Goal: Navigation & Orientation: Go to known website

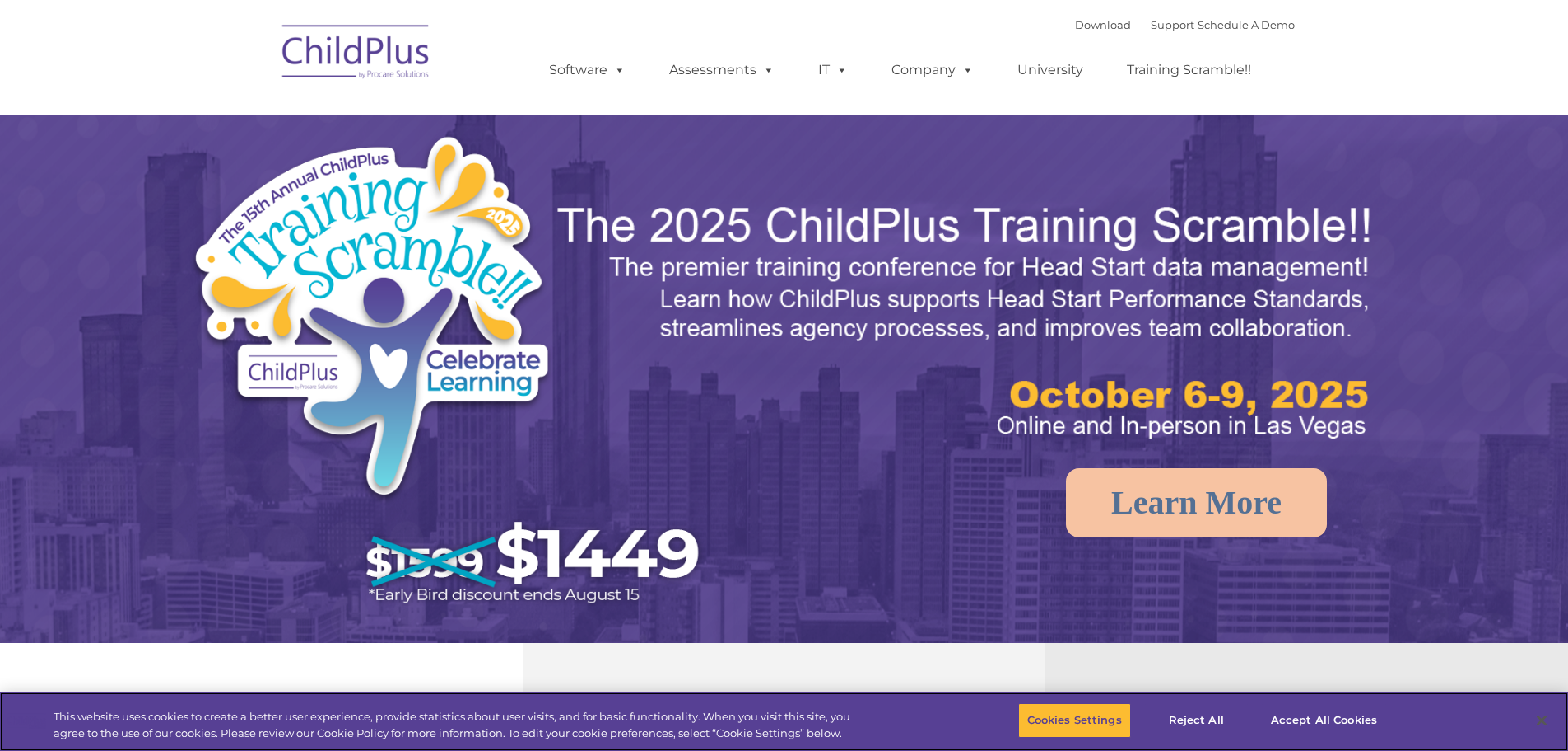
select select "MEDIUM"
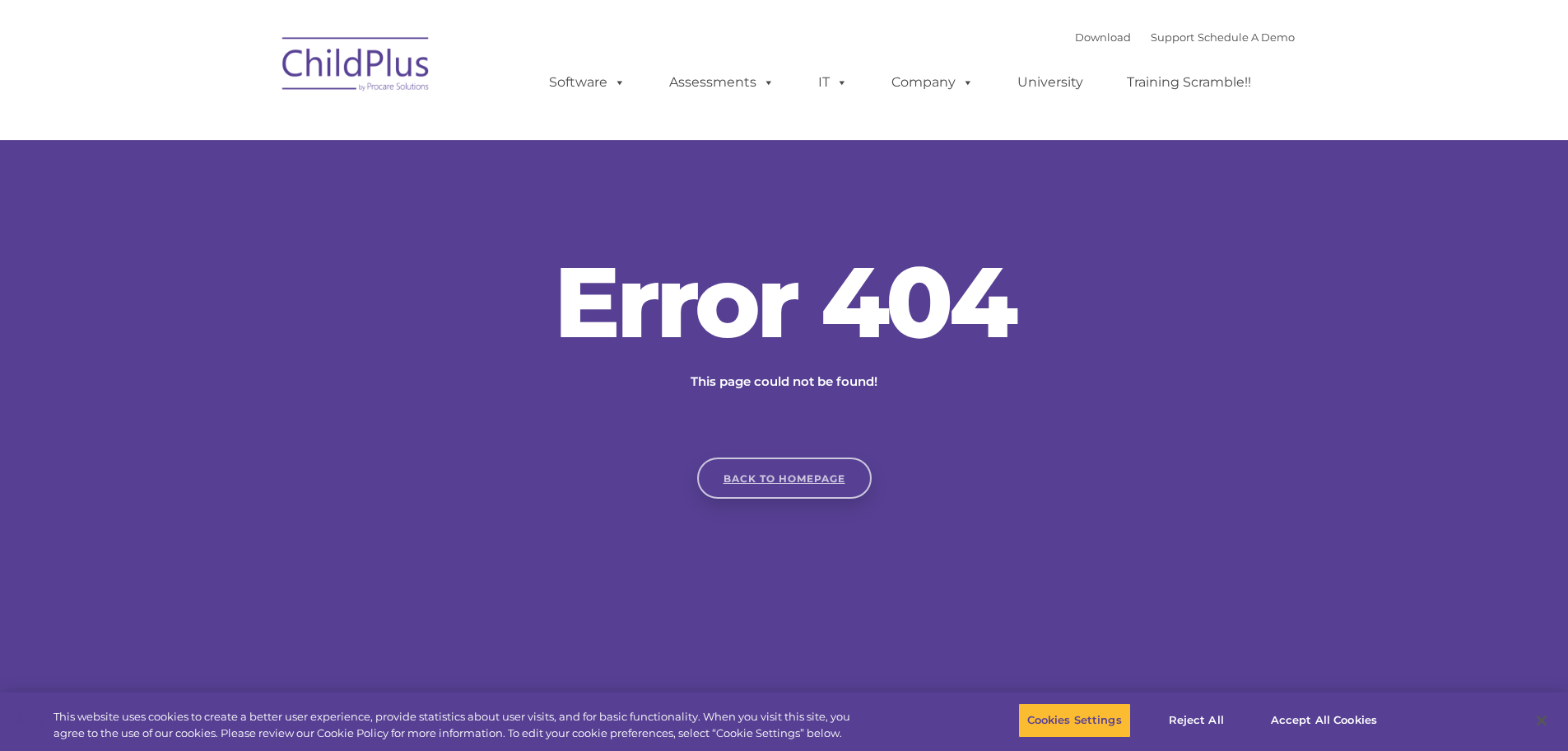
click at [810, 479] on link "Back to homepage" at bounding box center [784, 477] width 175 height 41
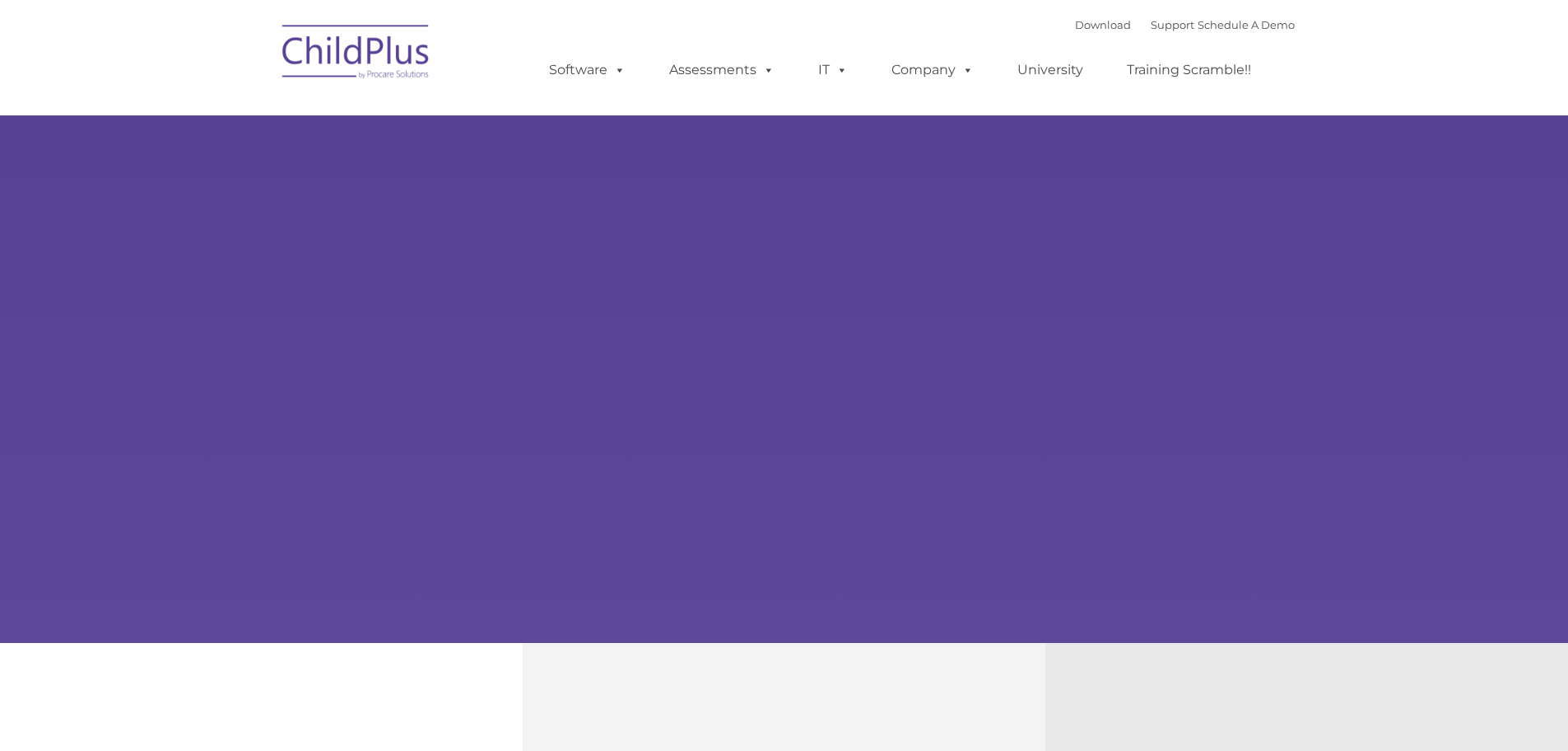
type input ""
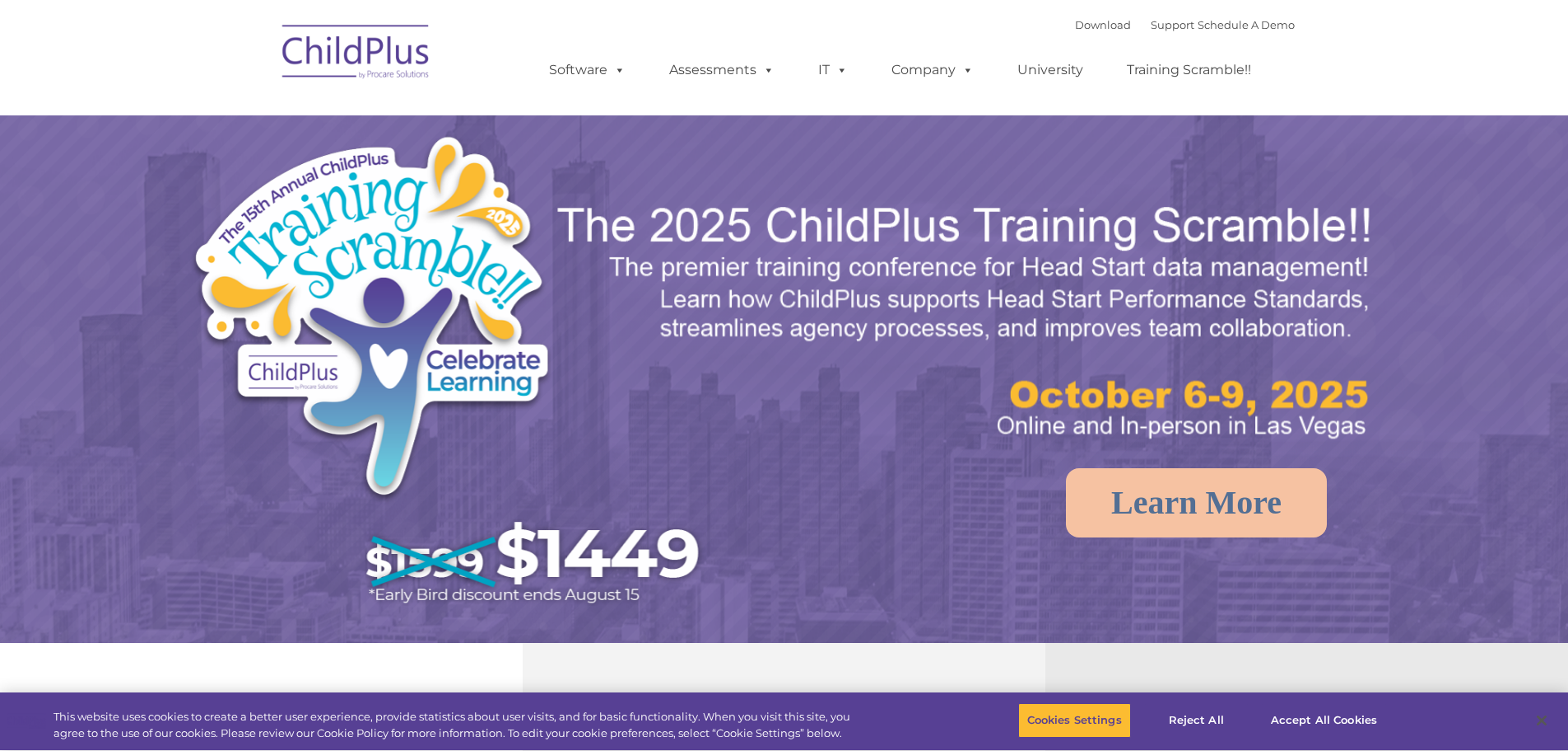
select select "MEDIUM"
